Goal: Use online tool/utility: Utilize a website feature to perform a specific function

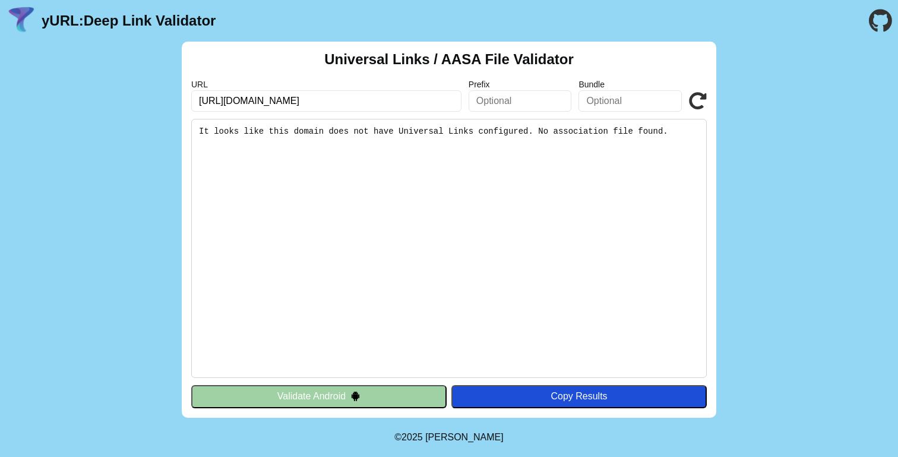
click button "Validate" at bounding box center [0, 0] width 0 height 0
click at [283, 109] on input "https://nypost-preprod.alley.ws" at bounding box center [326, 100] width 270 height 21
paste input "/.well-known/apple-app-site-association"
type input "https://nypost-preprod.alley.ws/.well-known/apple-app-site-association"
click button "Validate" at bounding box center [0, 0] width 0 height 0
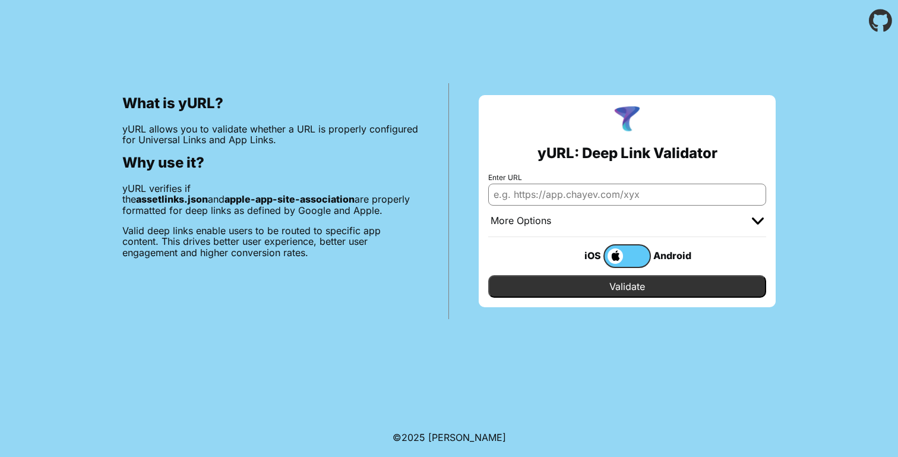
click at [564, 200] on input "Enter URL" at bounding box center [627, 193] width 278 height 21
paste input "https://nypost-preprod.alley.ws/2025/09/10/entertainment/app-featured-image-2/?…"
type input "https://nypost-preprod.alley.ws/2025/09/10/entertainment/app-featured-image-2/?…"
click at [627, 286] on input "Validate" at bounding box center [627, 286] width 278 height 23
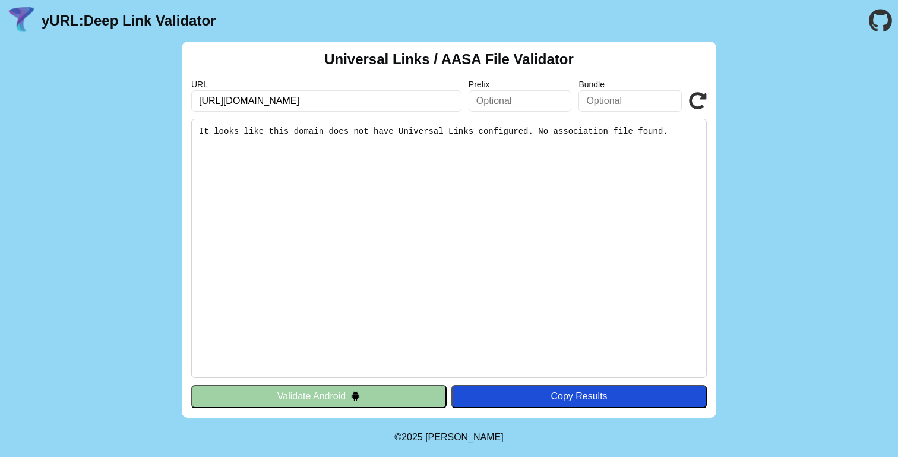
click at [388, 100] on input "[URL][DOMAIN_NAME]" at bounding box center [326, 100] width 270 height 21
type input "https://nypost-preprod.alley.ws/2025/09/10/entertainment/app-featured-image-2/"
click button "Validate" at bounding box center [0, 0] width 0 height 0
click at [336, 136] on pre "It looks like this domain does not have Universal Links configured. No associat…" at bounding box center [448, 248] width 515 height 259
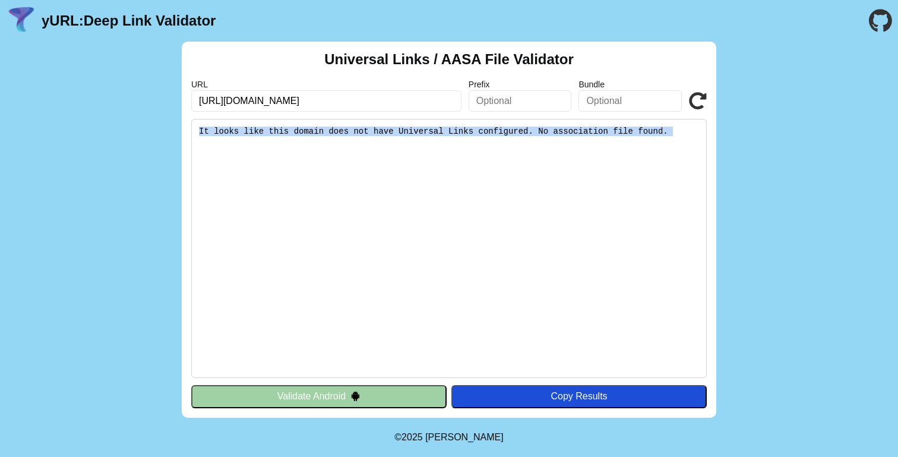
click at [336, 136] on pre "It looks like this domain does not have Universal Links configured. No associat…" at bounding box center [448, 248] width 515 height 259
click at [333, 155] on pre "It looks like this domain does not have Universal Links configured. No associat…" at bounding box center [448, 248] width 515 height 259
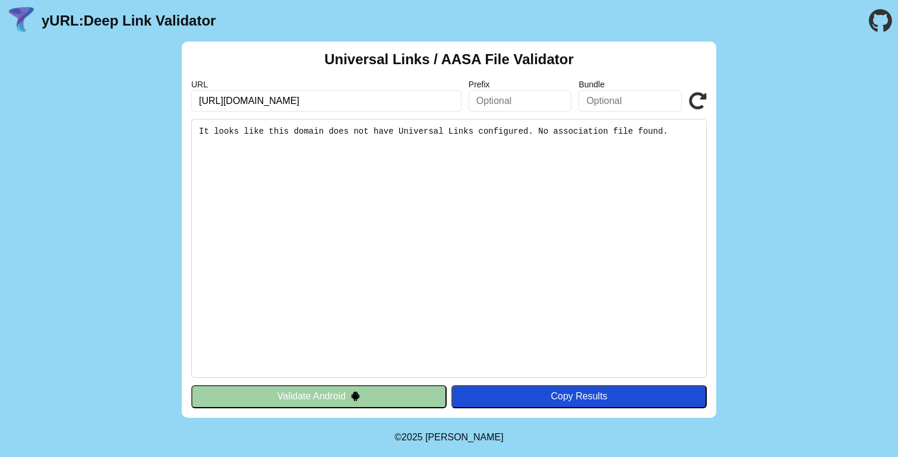
click at [343, 100] on input "https://nypost-preprod.alley.ws/2025/09/10/entertainment/app-featured-image-2/" at bounding box center [326, 100] width 270 height 21
type input "[URL][DOMAIN_NAME]"
click button "Validate" at bounding box center [0, 0] width 0 height 0
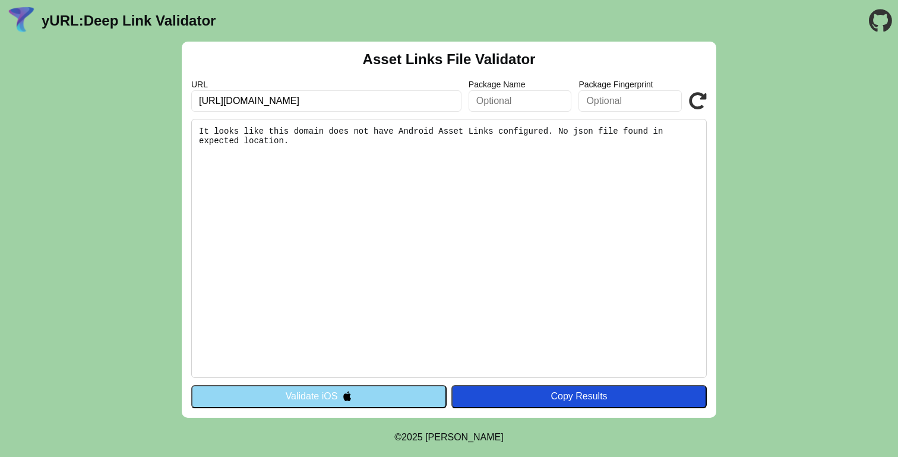
click at [347, 92] on input "[URL][DOMAIN_NAME]" at bounding box center [326, 100] width 270 height 21
paste input "/.well-known/apple-app-site-association"
type input "[URL][DOMAIN_NAME]"
click at [262, 396] on button "Validate iOS" at bounding box center [318, 396] width 255 height 23
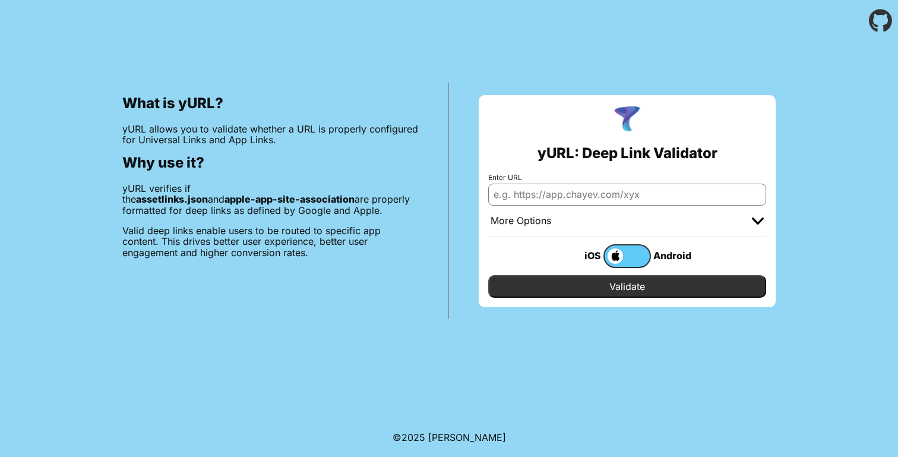
click at [568, 202] on input "Enter URL" at bounding box center [627, 193] width 278 height 21
paste input "[URL][DOMAIN_NAME]"
click at [581, 191] on input "[URL][DOMAIN_NAME]" at bounding box center [627, 193] width 278 height 21
type input "[URL][DOMAIN_NAME]"
click at [475, 164] on div "yURL: Deep Link Validator Enter URL [URL][DOMAIN_NAME] More Options Apple App P…" at bounding box center [627, 201] width 356 height 236
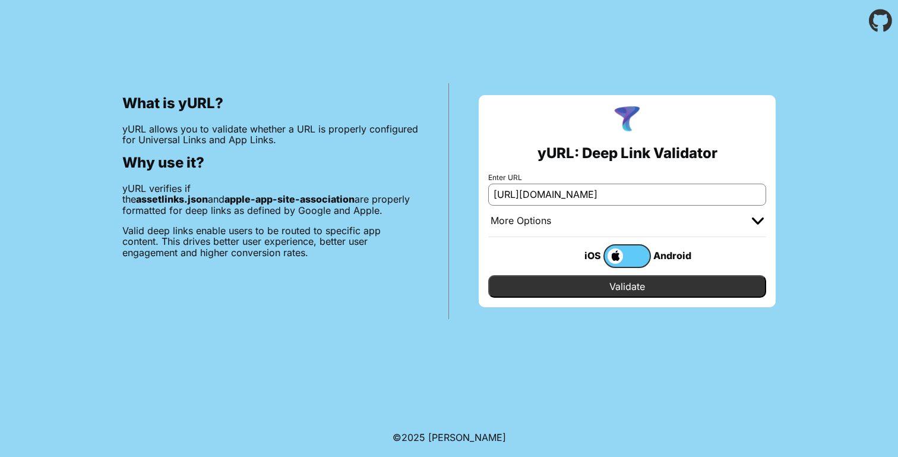
click at [525, 223] on div "More Options" at bounding box center [520, 221] width 61 height 12
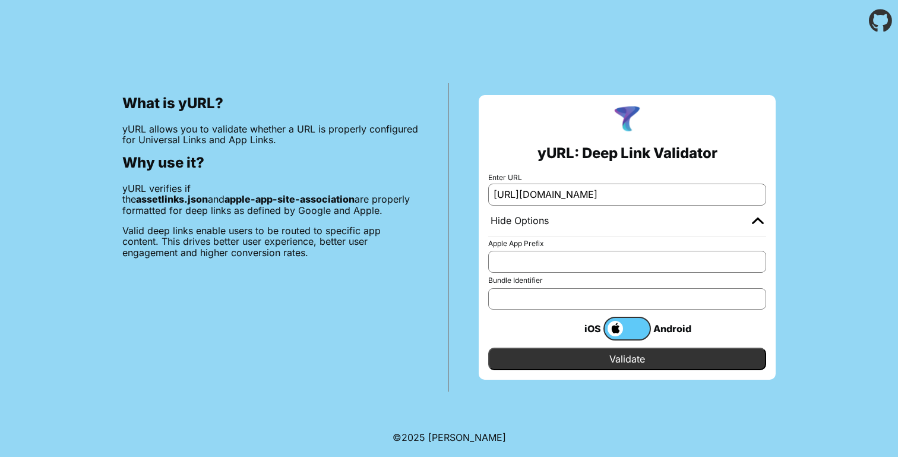
click at [525, 266] on input "Apple App Prefix" at bounding box center [627, 261] width 278 height 21
click at [555, 364] on input "Validate" at bounding box center [627, 358] width 278 height 23
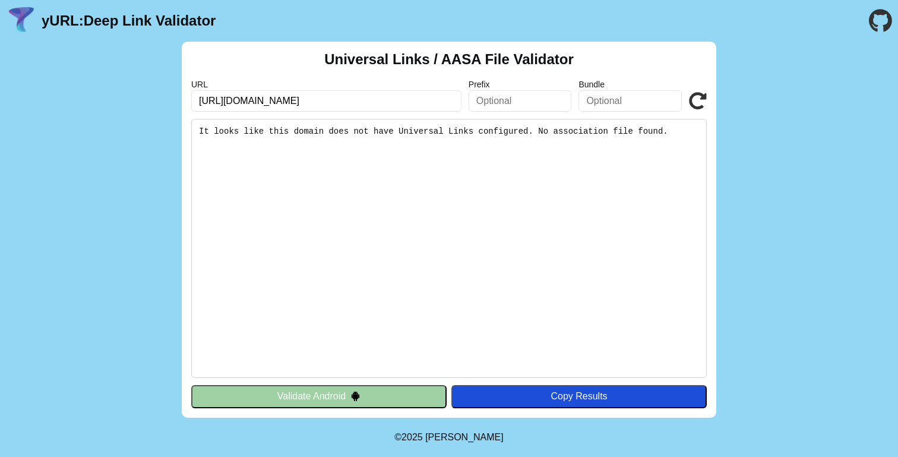
click at [698, 92] on icon at bounding box center [698, 101] width 18 height 18
click at [697, 100] on icon at bounding box center [698, 101] width 18 height 18
click at [694, 107] on icon at bounding box center [698, 101] width 18 height 18
click at [385, 103] on input "[URL][DOMAIN_NAME]" at bounding box center [326, 100] width 270 height 21
type input "https://nypost-preprod.alley.ws/"
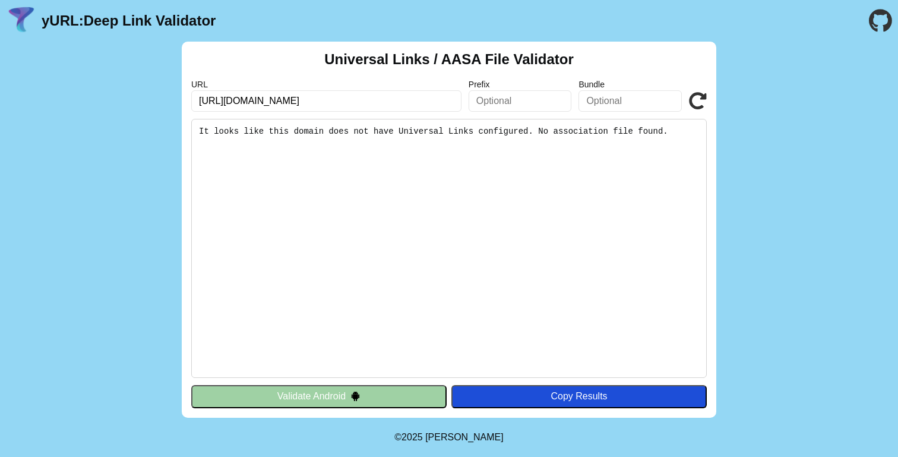
click at [700, 103] on icon at bounding box center [698, 101] width 18 height 18
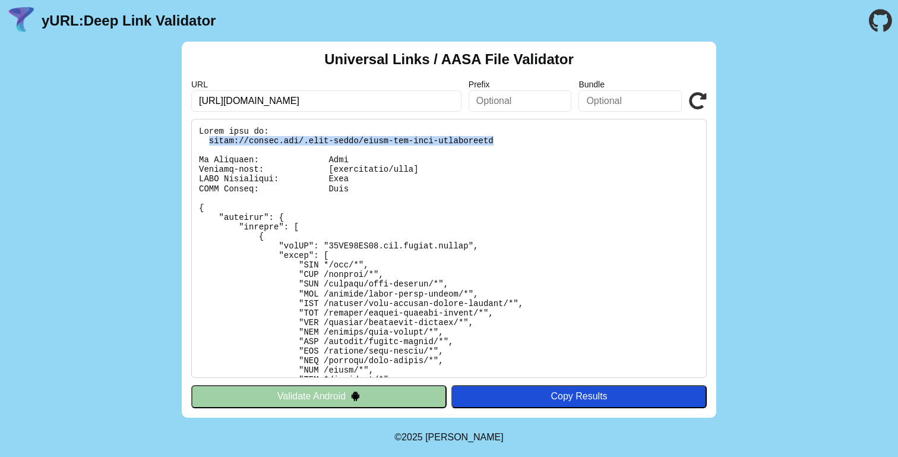
drag, startPoint x: 208, startPoint y: 140, endPoint x: 496, endPoint y: 138, distance: 287.4
click at [496, 138] on pre at bounding box center [448, 248] width 515 height 259
copy pre "[URL][DOMAIN_NAME]"
click at [316, 87] on label "URL" at bounding box center [326, 85] width 270 height 10
click at [293, 94] on input "https://nypost.com" at bounding box center [326, 100] width 270 height 21
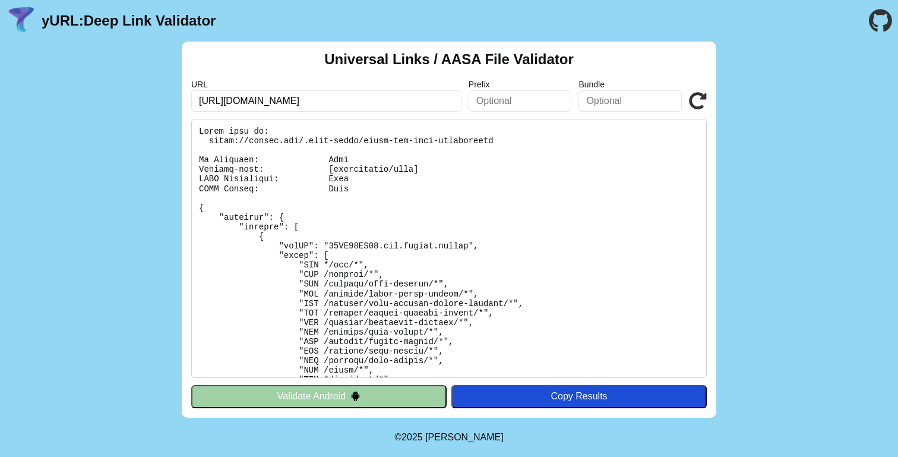
click at [258, 102] on input "https://nypost.com" at bounding box center [326, 100] width 270 height 21
type input "[URL][DOMAIN_NAME]"
click button "Validate" at bounding box center [0, 0] width 0 height 0
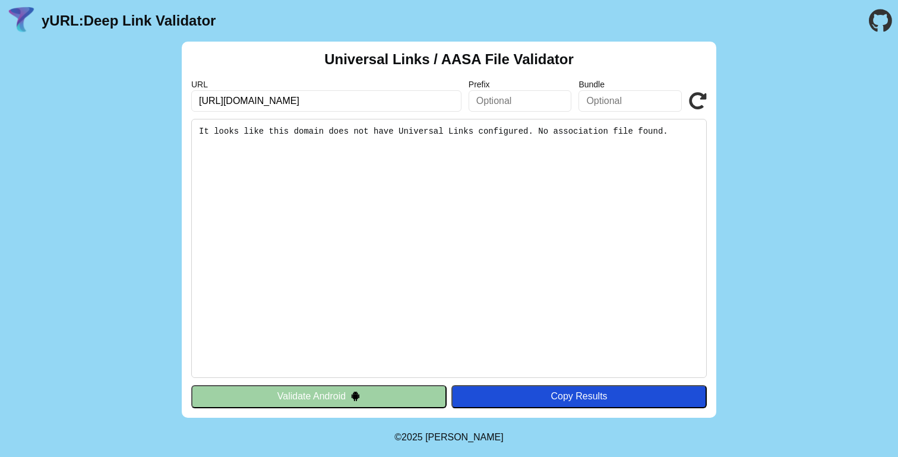
click at [382, 100] on input "[URL][DOMAIN_NAME]" at bounding box center [326, 100] width 270 height 21
click button "Validate" at bounding box center [0, 0] width 0 height 0
click at [881, 20] on icon "Go to the GitHub project" at bounding box center [880, 21] width 23 height 42
